Goal: Transaction & Acquisition: Purchase product/service

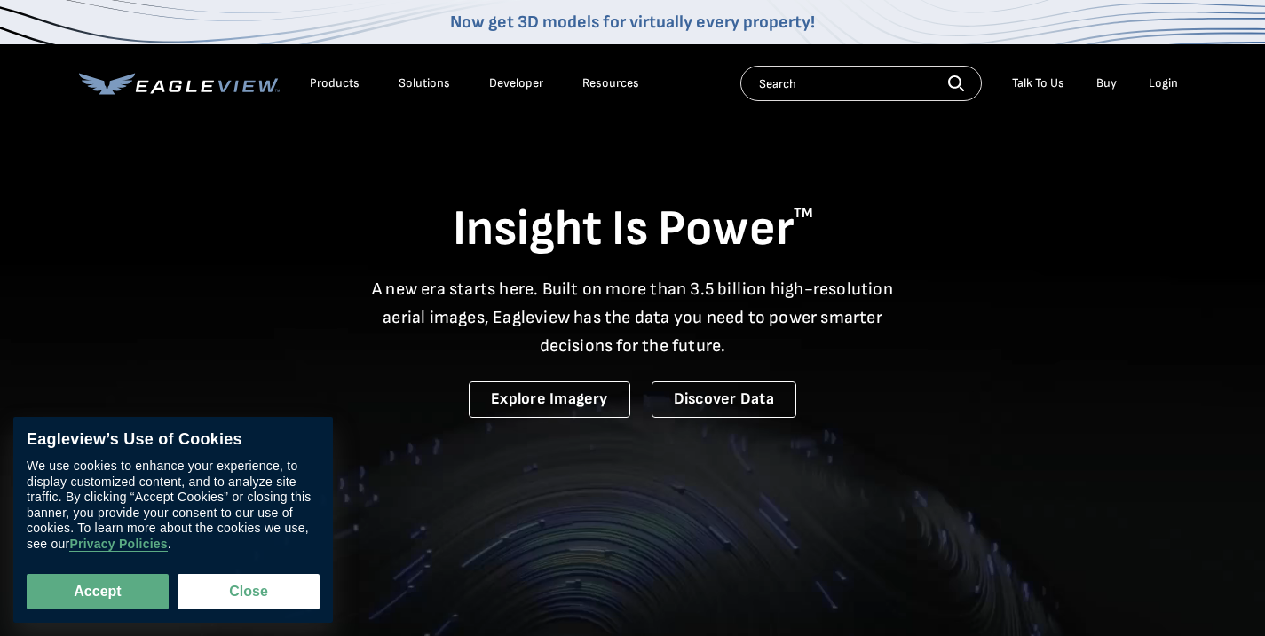
click at [1161, 93] on li "Login" at bounding box center [1163, 83] width 47 height 27
click at [1161, 85] on div "Login" at bounding box center [1162, 83] width 29 height 16
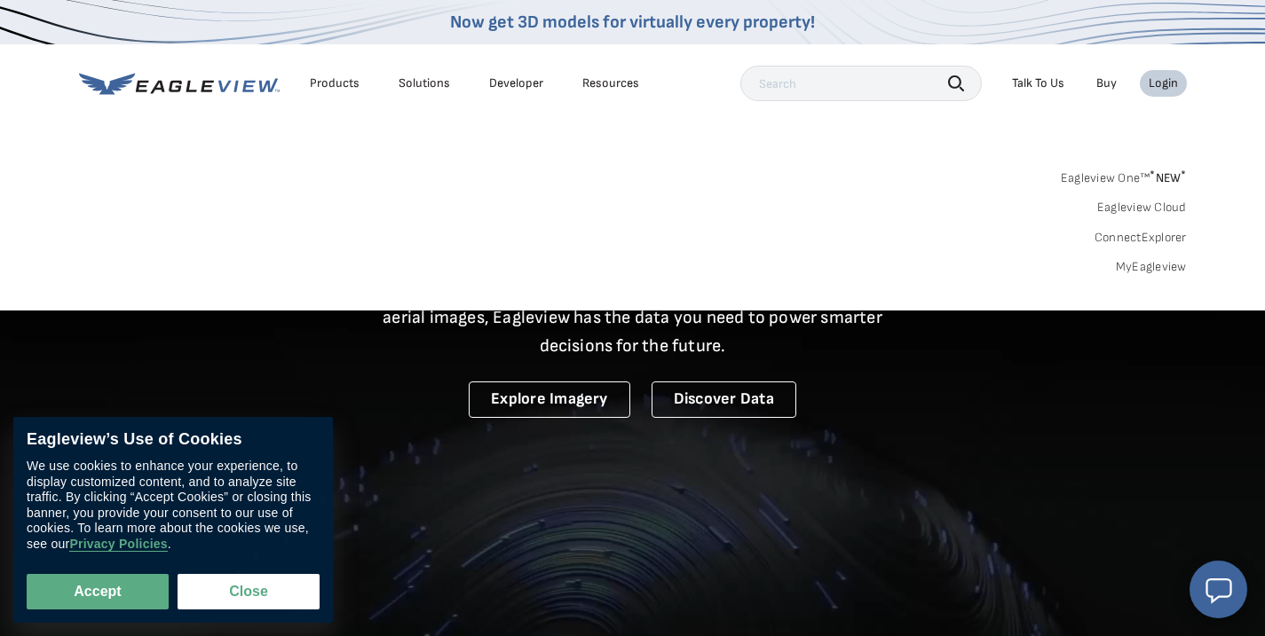
click at [1168, 265] on link "MyEagleview" at bounding box center [1151, 267] width 71 height 16
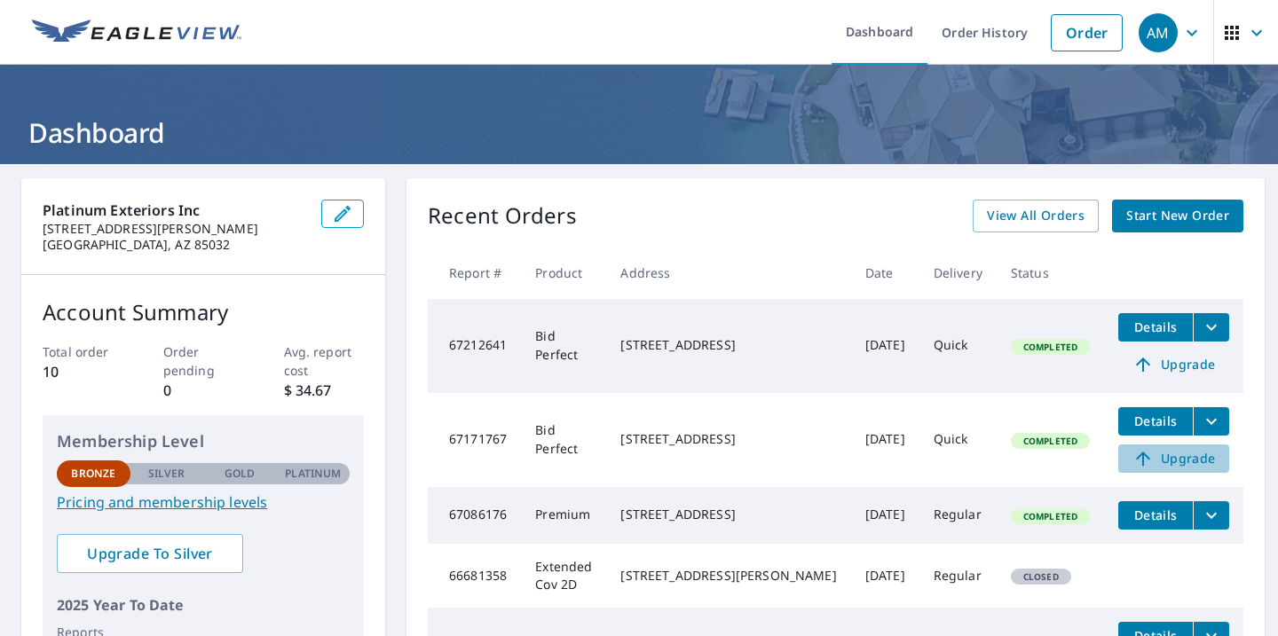
click at [1160, 462] on span "Upgrade" at bounding box center [1174, 458] width 90 height 21
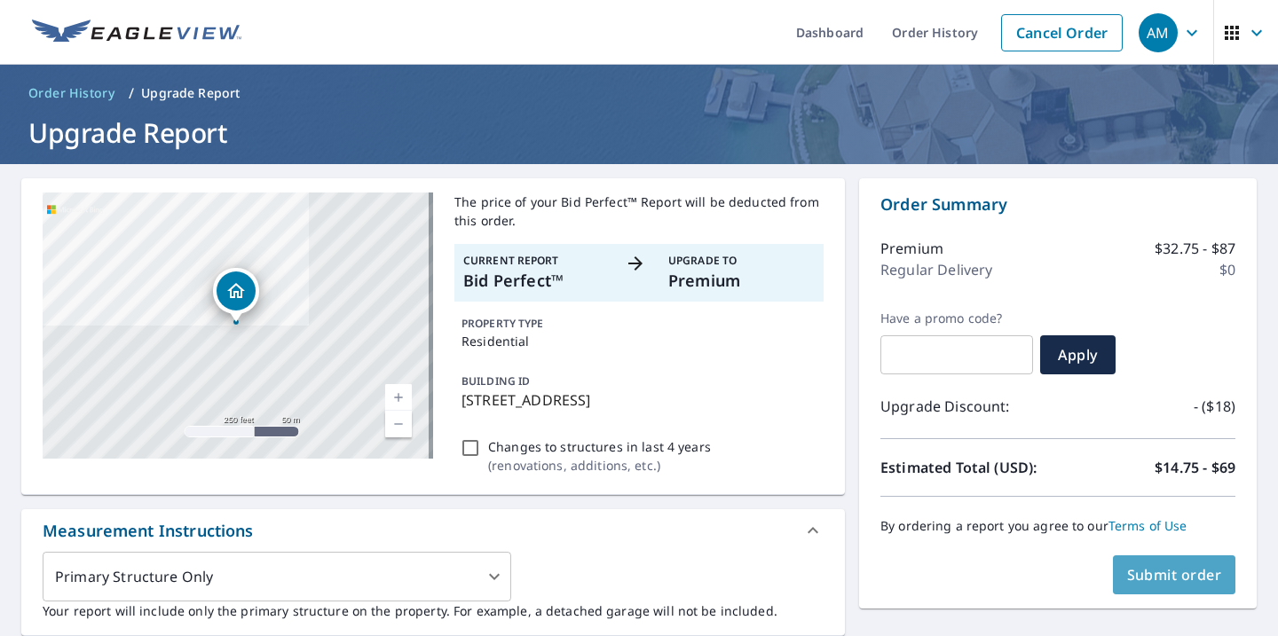
click at [1156, 572] on span "Submit order" at bounding box center [1174, 575] width 95 height 20
